Goal: Task Accomplishment & Management: Complete application form

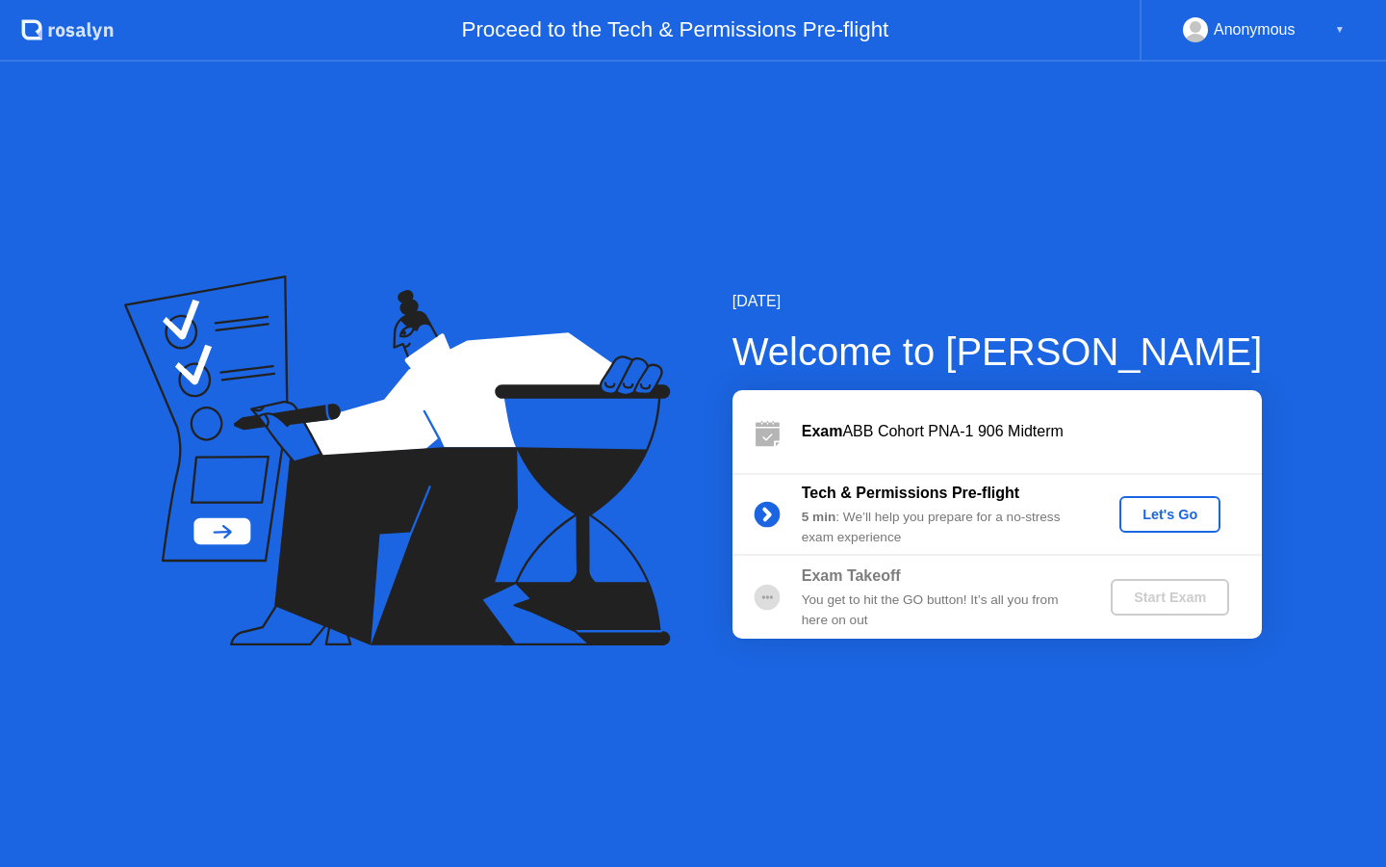
click at [1159, 499] on button "Let's Go" at bounding box center [1170, 514] width 101 height 37
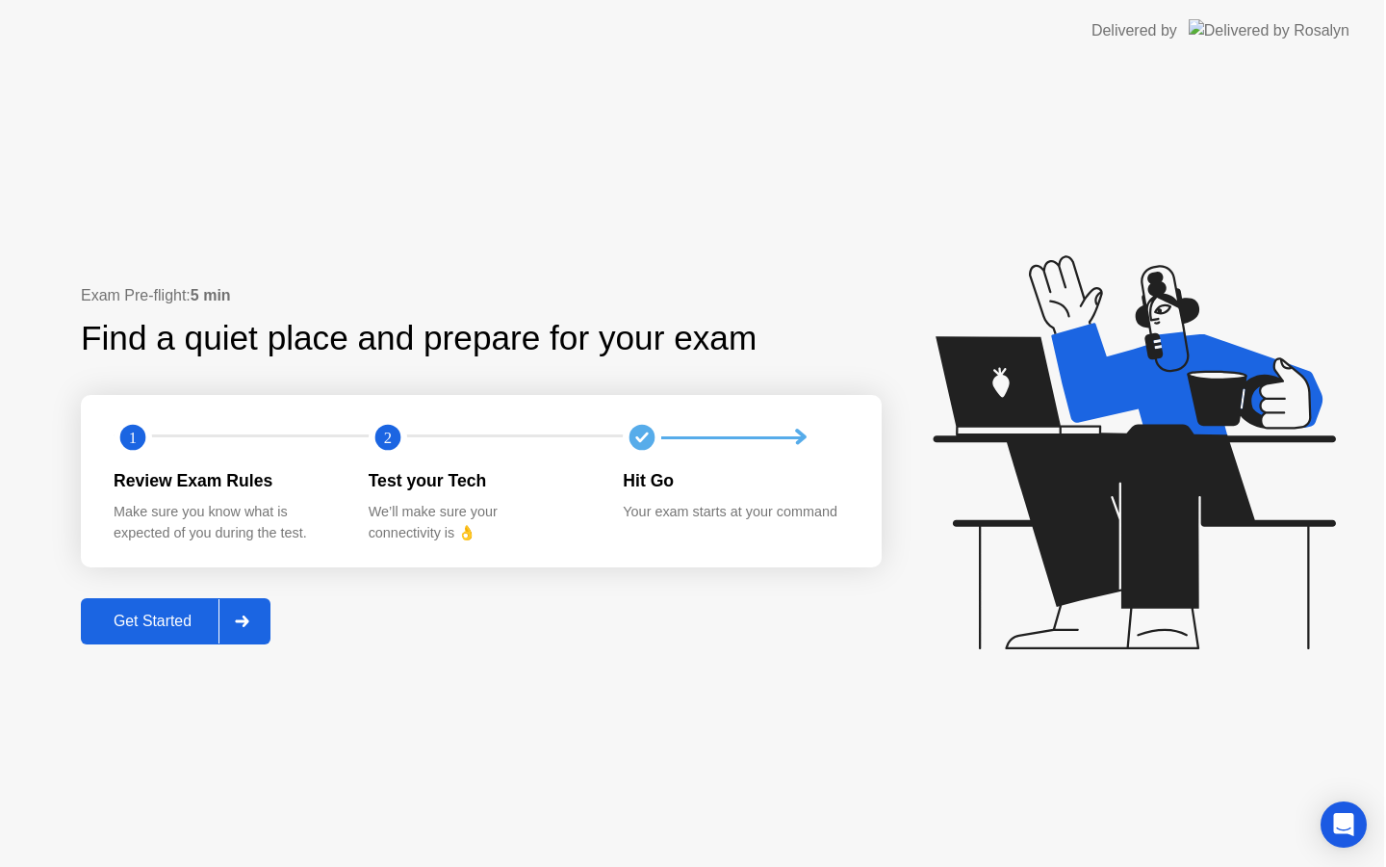
click at [1163, 513] on icon at bounding box center [1134, 452] width 402 height 394
click at [154, 630] on div "Get Started" at bounding box center [154, 620] width 132 height 17
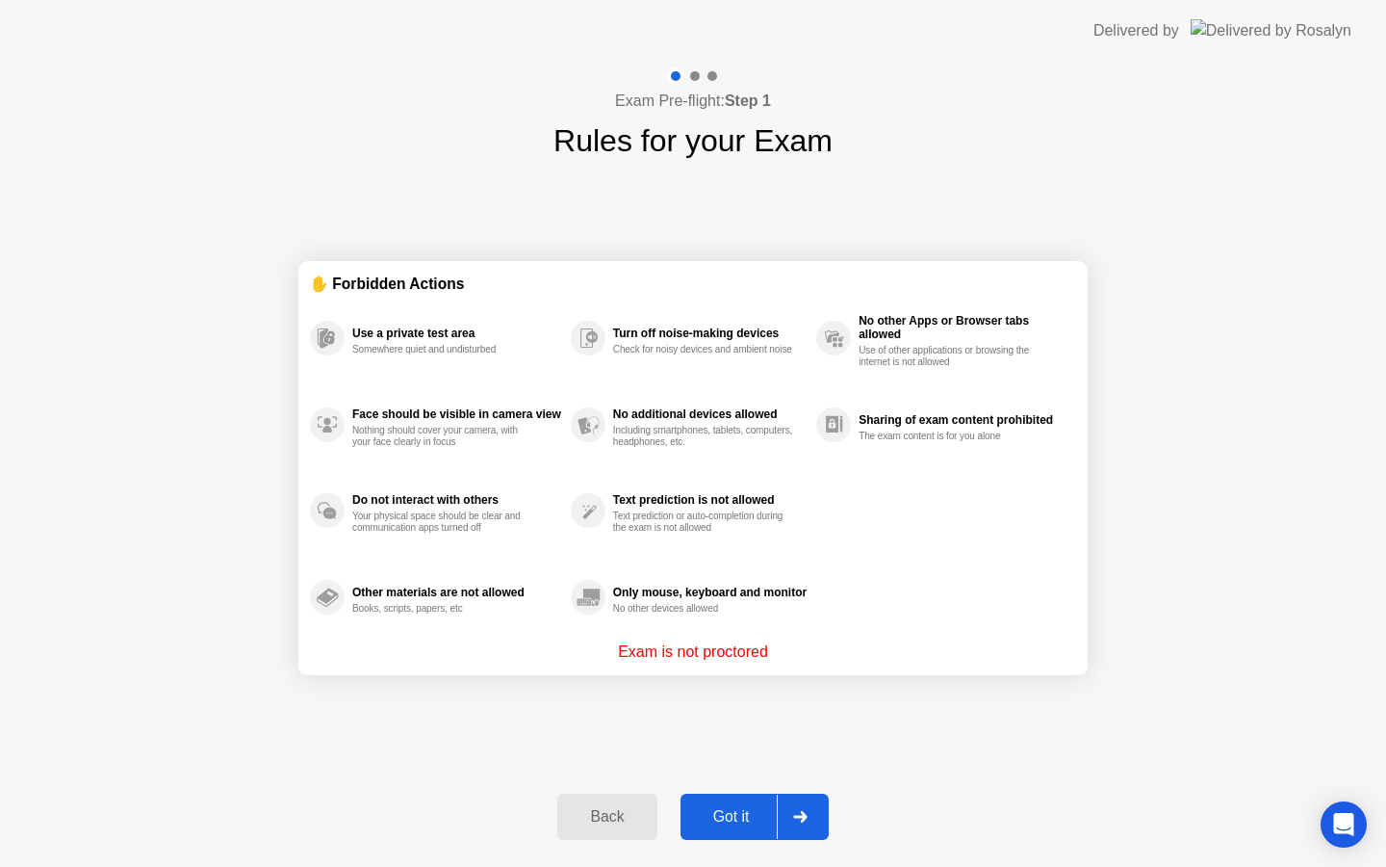
click at [714, 817] on div "Got it" at bounding box center [731, 816] width 91 height 17
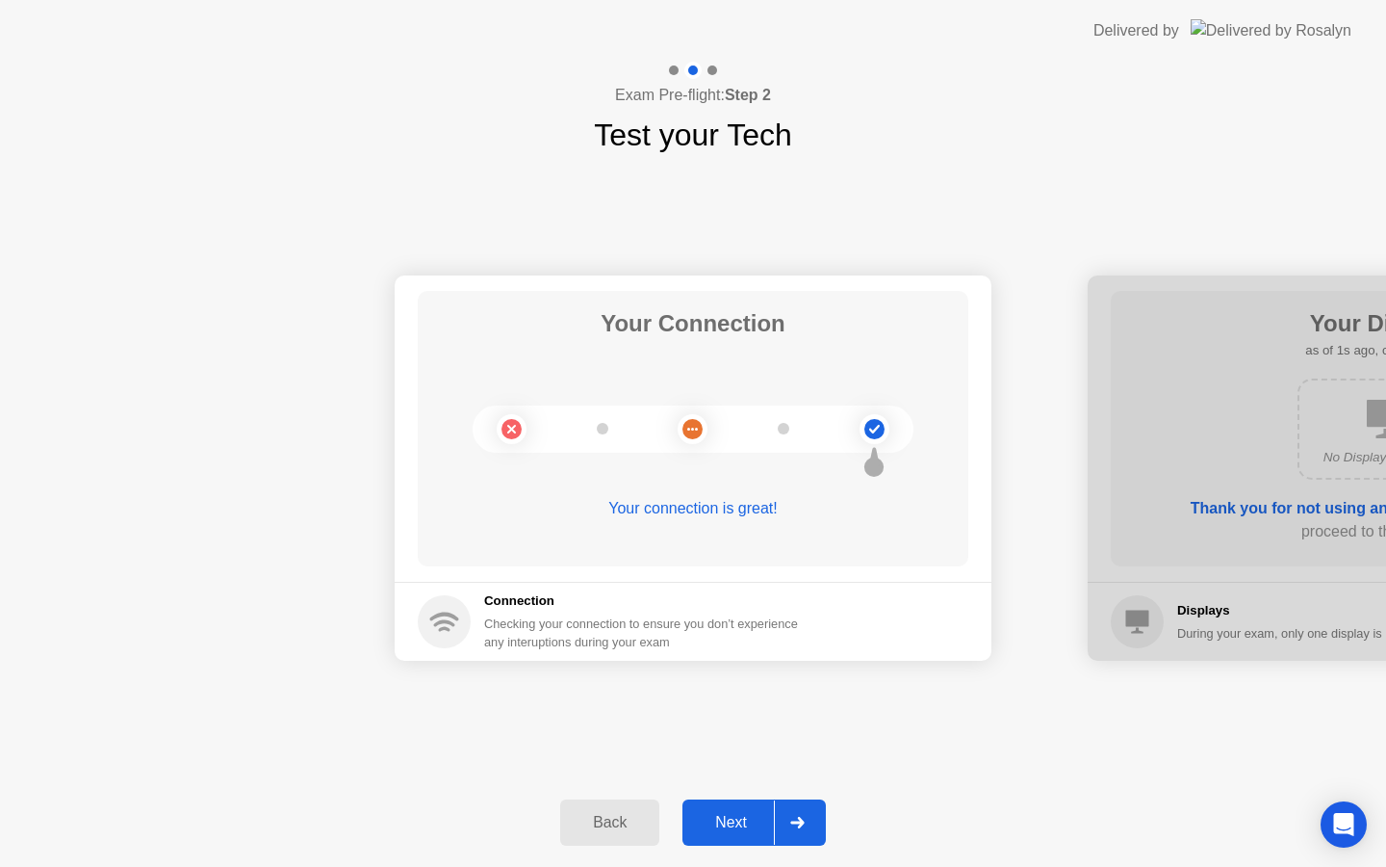
click at [771, 810] on button "Next" at bounding box center [754, 822] width 143 height 46
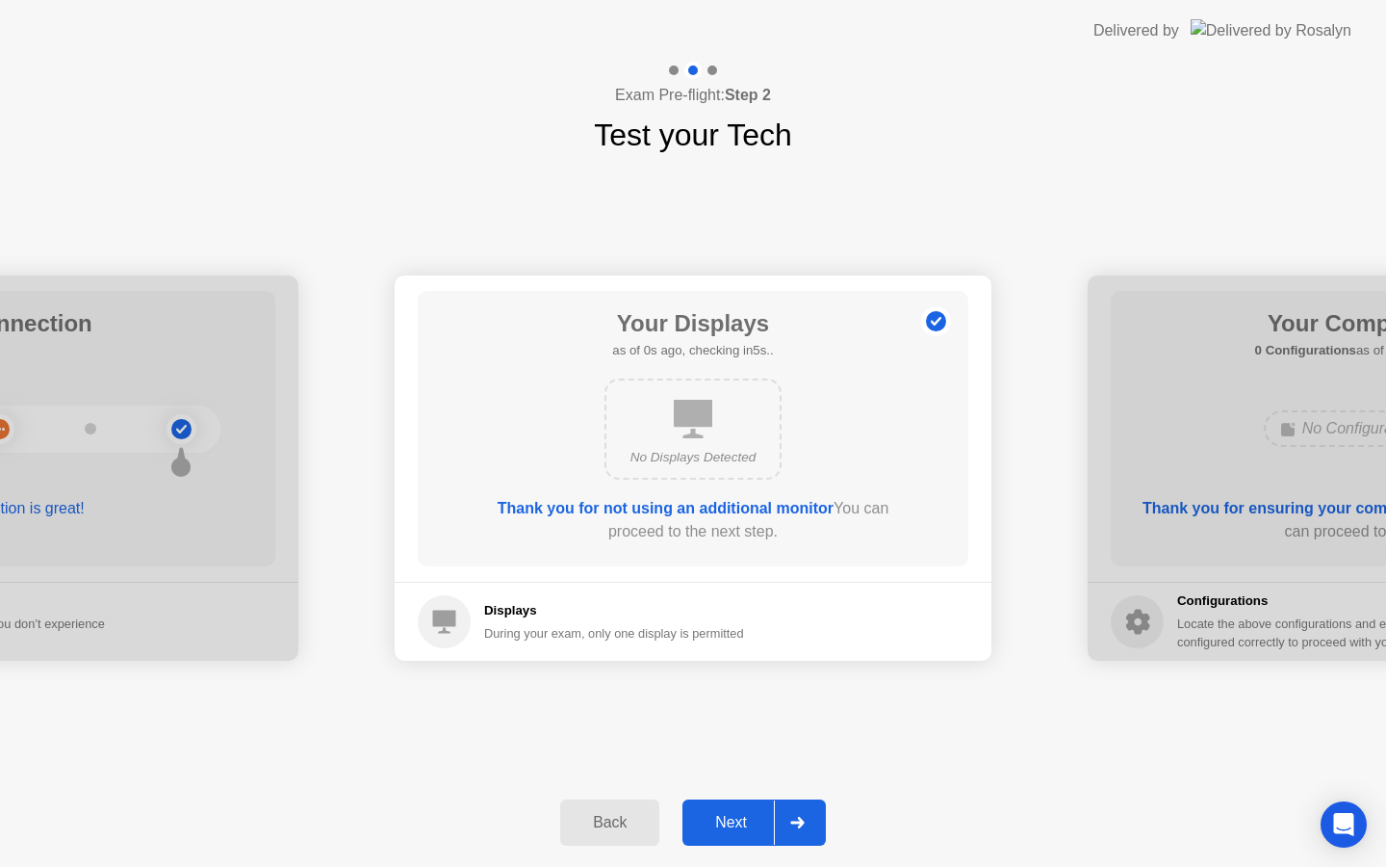
click at [771, 810] on button "Next" at bounding box center [754, 822] width 143 height 46
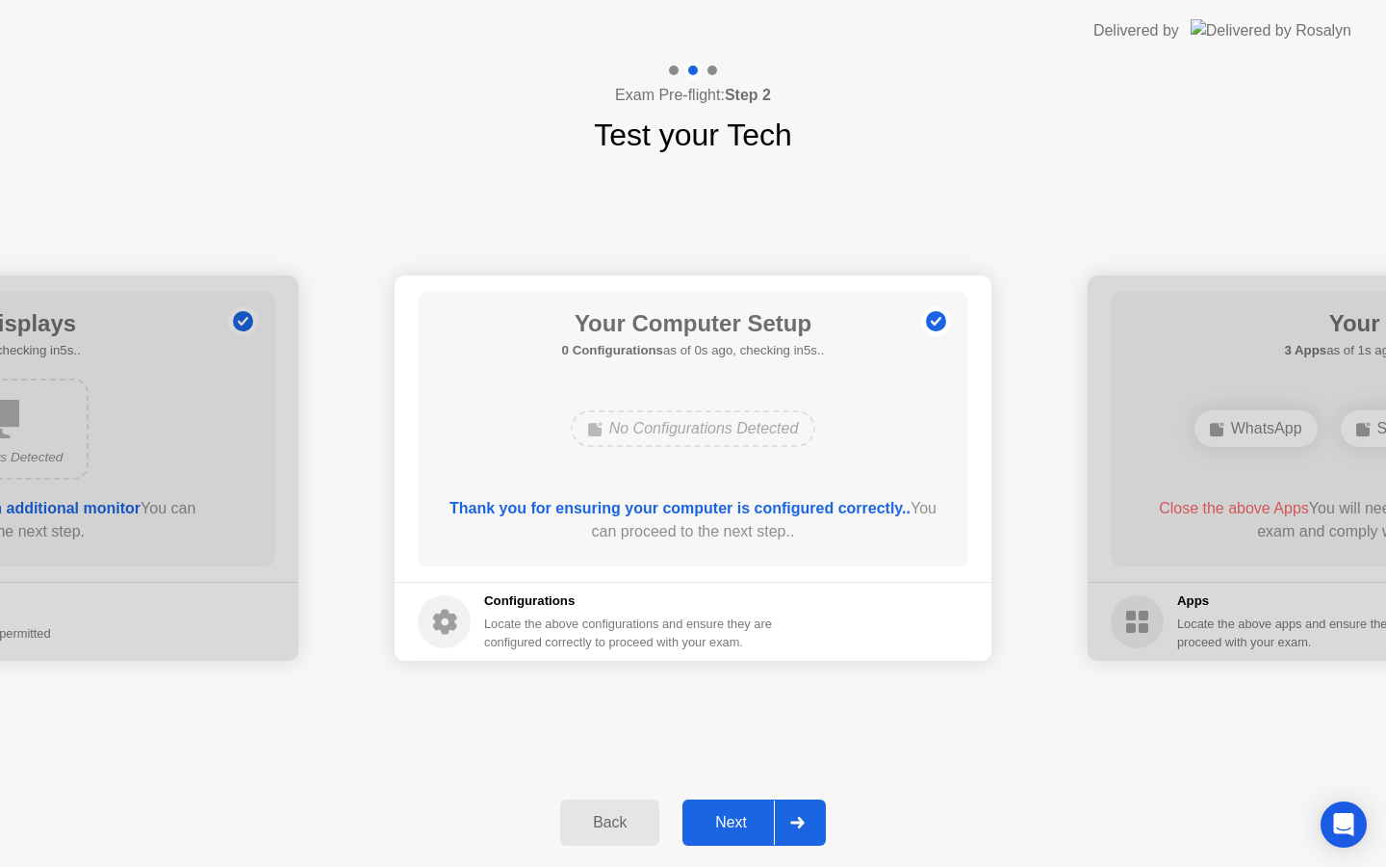
click at [771, 810] on button "Next" at bounding box center [754, 822] width 143 height 46
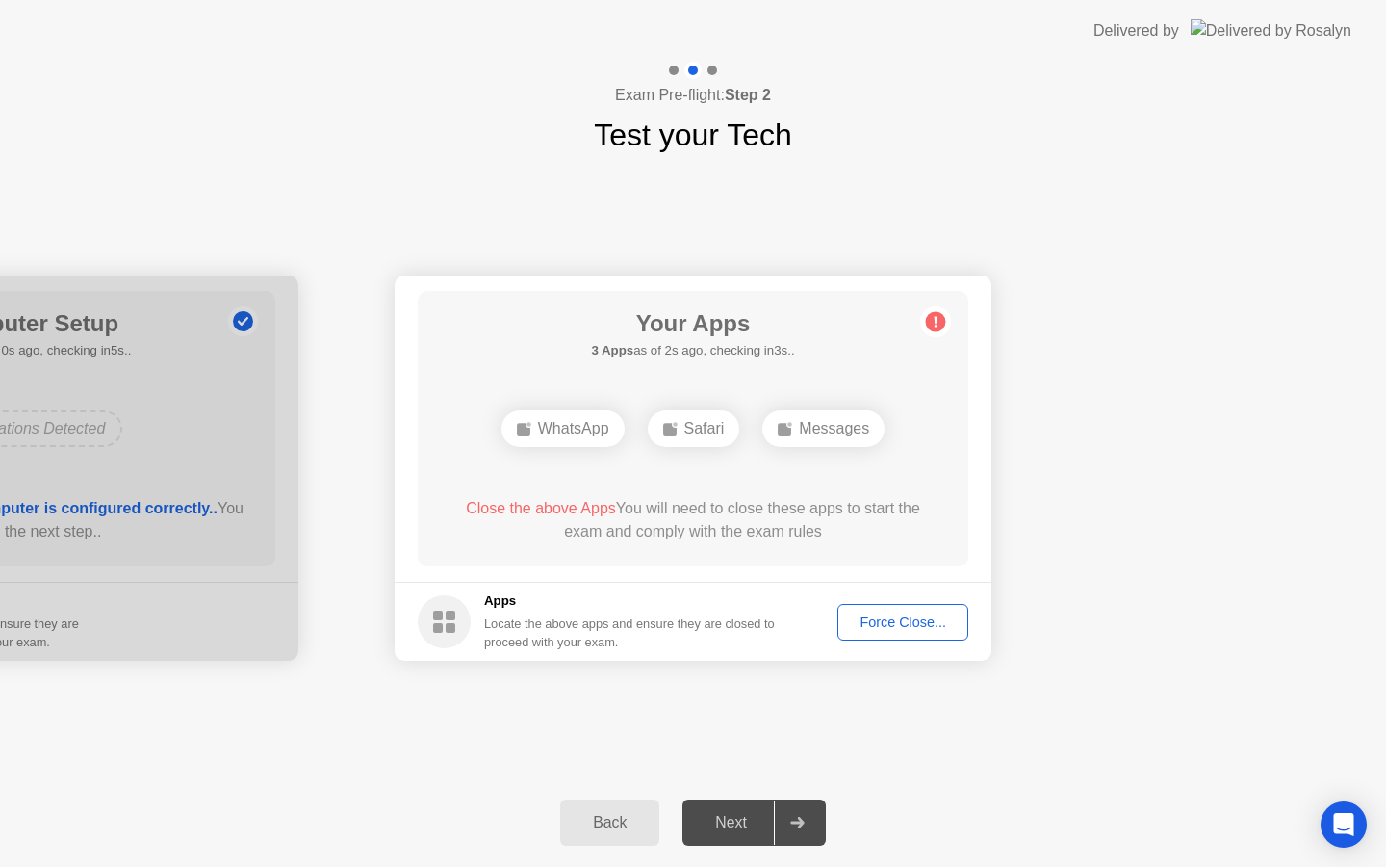
click at [929, 616] on div "Force Close..." at bounding box center [902, 621] width 117 height 15
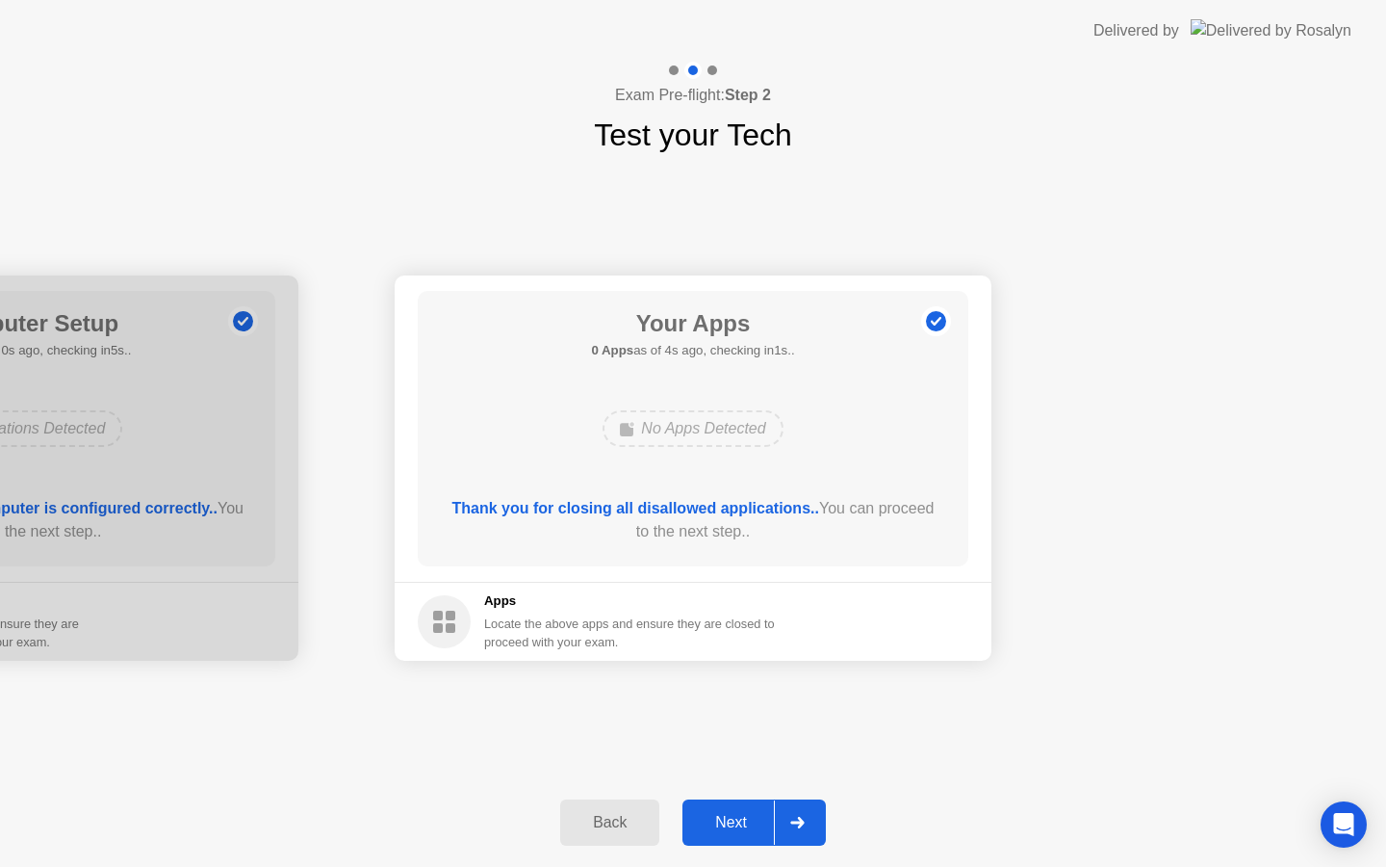
click at [729, 823] on div "Next" at bounding box center [731, 822] width 86 height 17
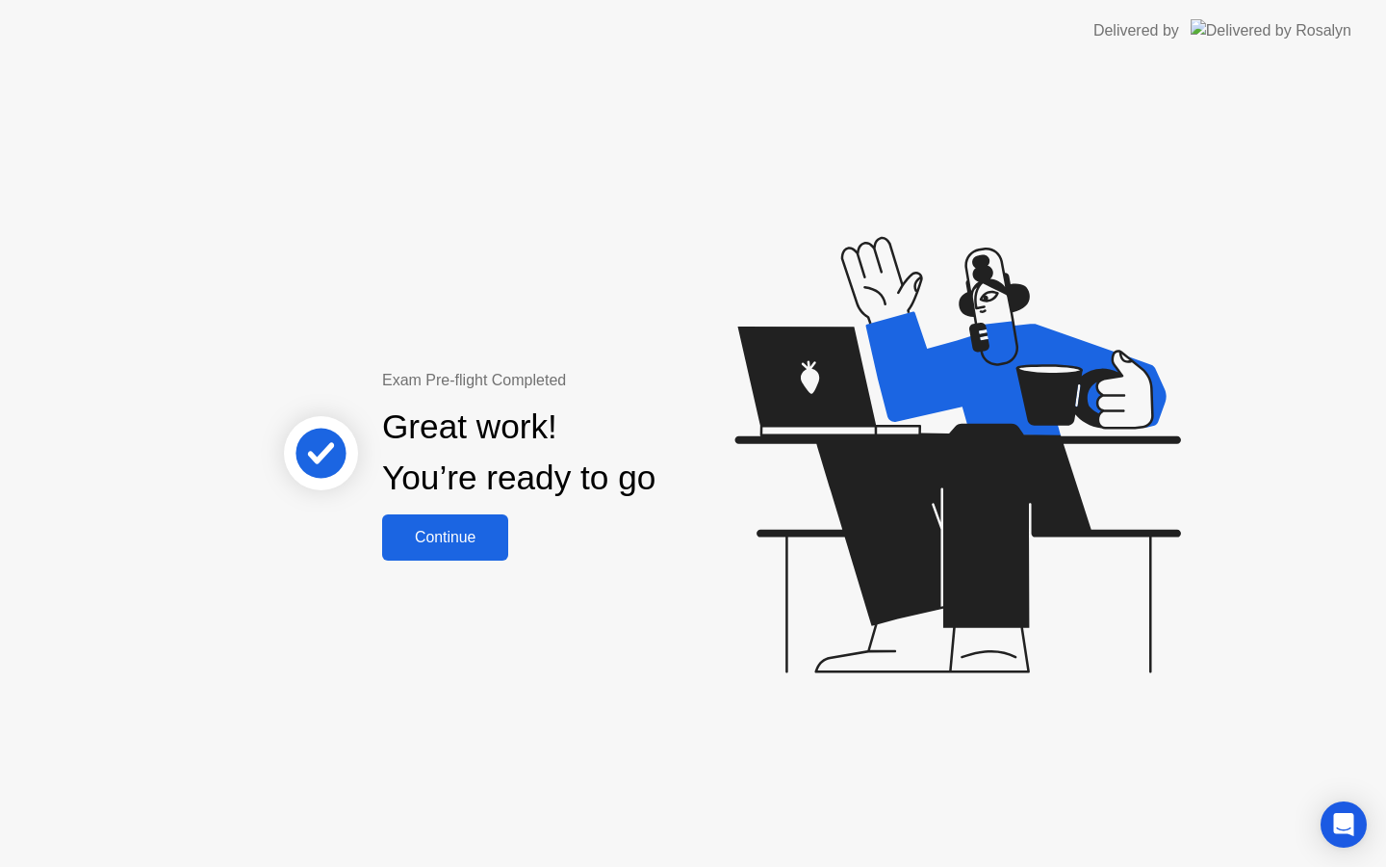
click at [477, 557] on button "Continue" at bounding box center [445, 537] width 126 height 46
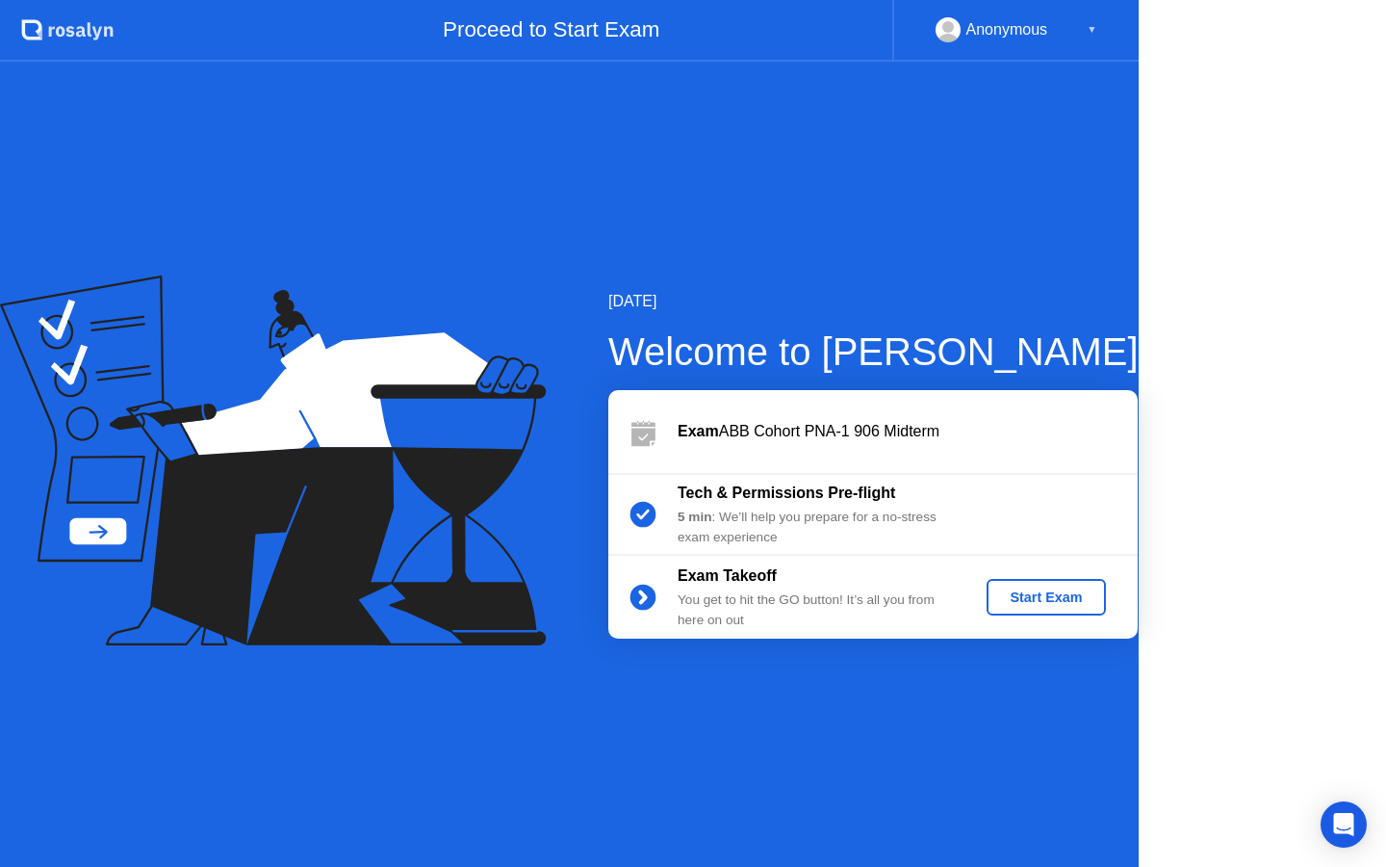
click at [477, 557] on icon at bounding box center [273, 460] width 546 height 370
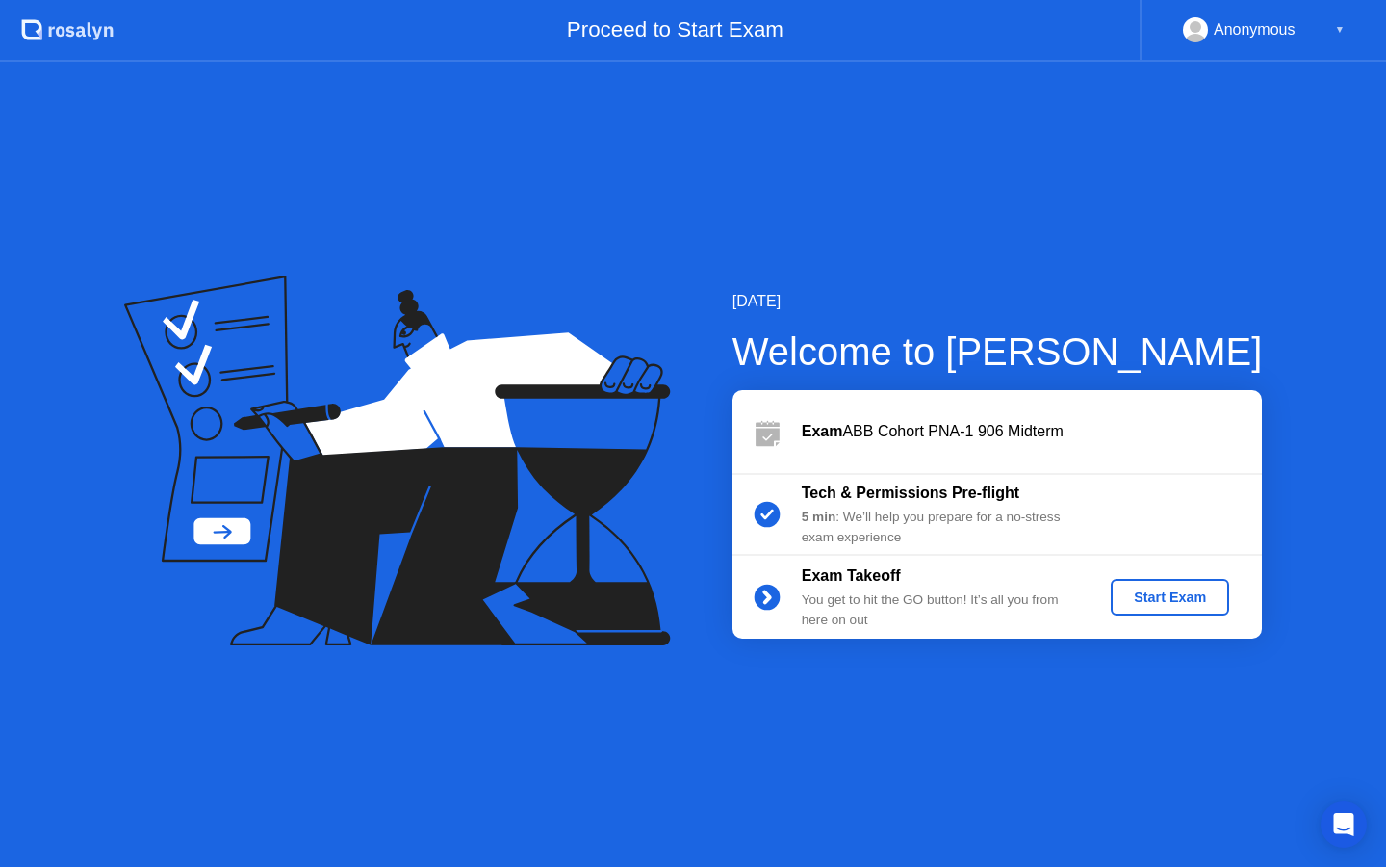
click at [1195, 589] on div "Start Exam" at bounding box center [1170, 596] width 103 height 15
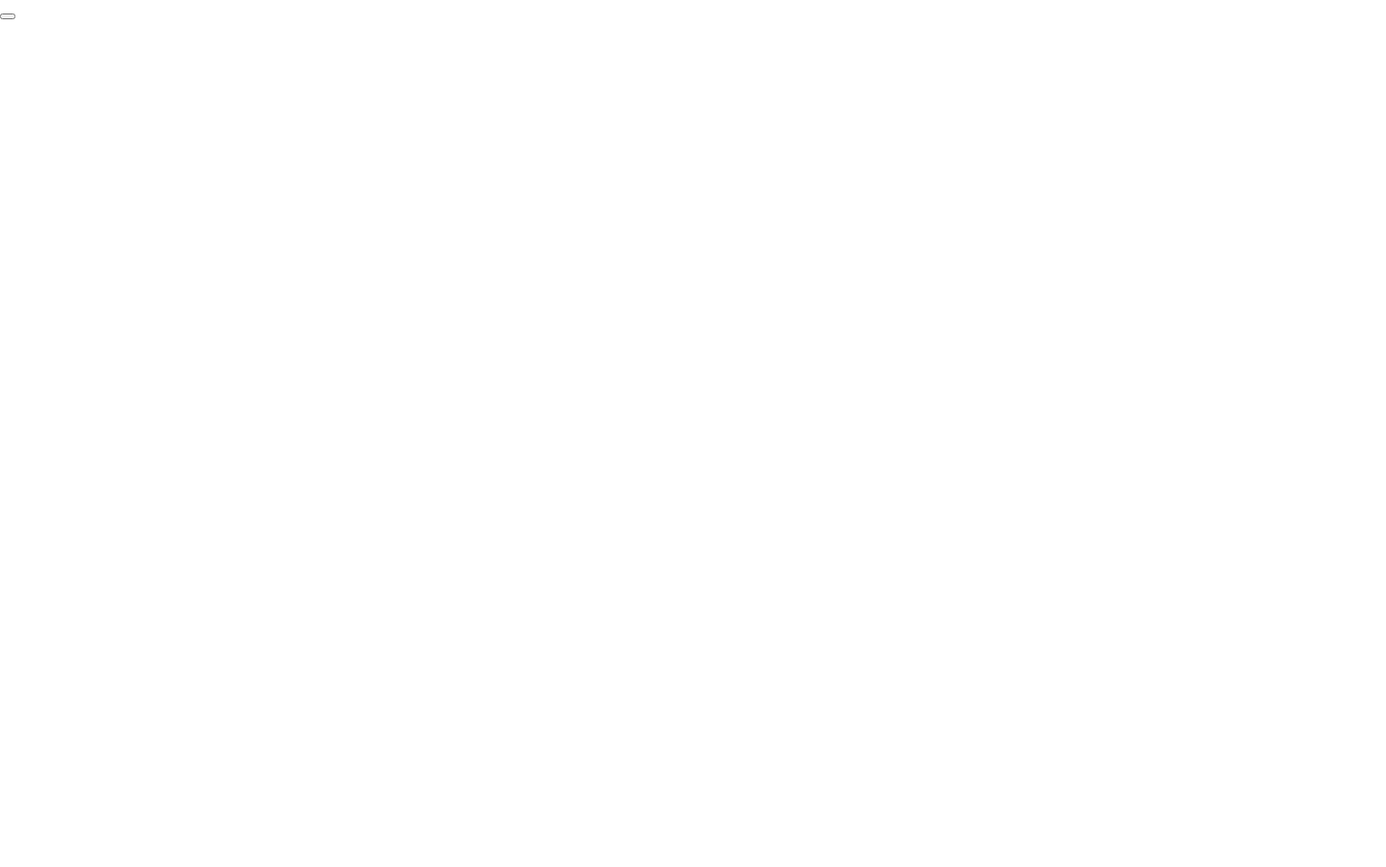
click div "End Proctoring Session"
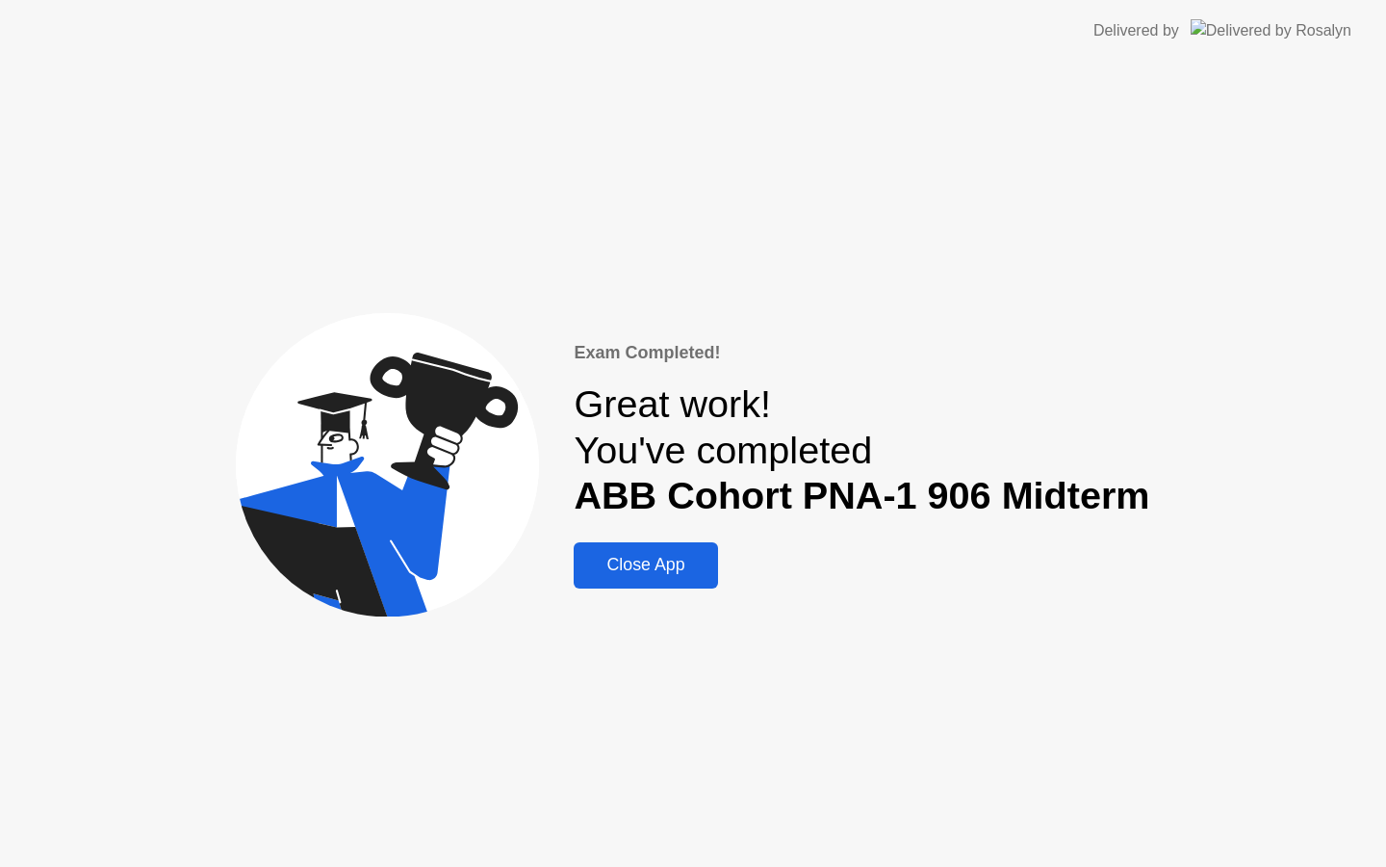
click at [665, 555] on div "Close App" at bounding box center [646, 565] width 132 height 20
